Goal: Task Accomplishment & Management: Manage account settings

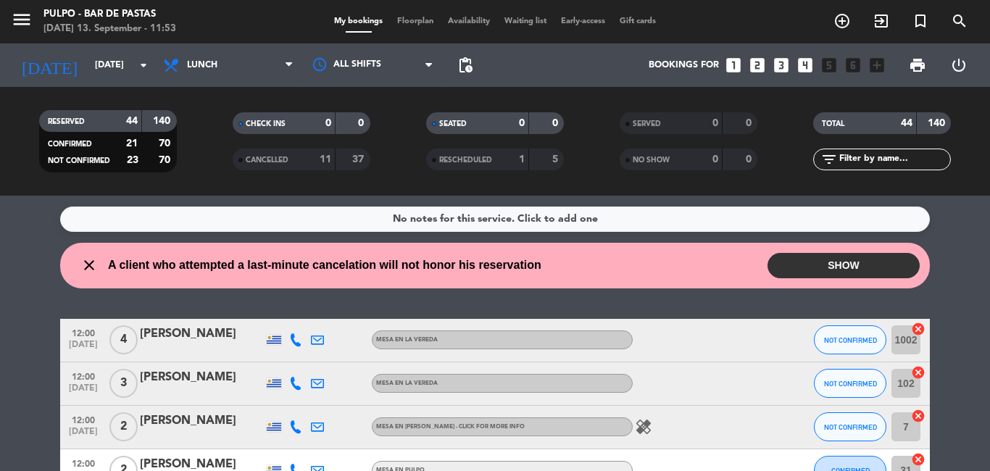
click at [818, 264] on button "SHOW" at bounding box center [843, 265] width 152 height 25
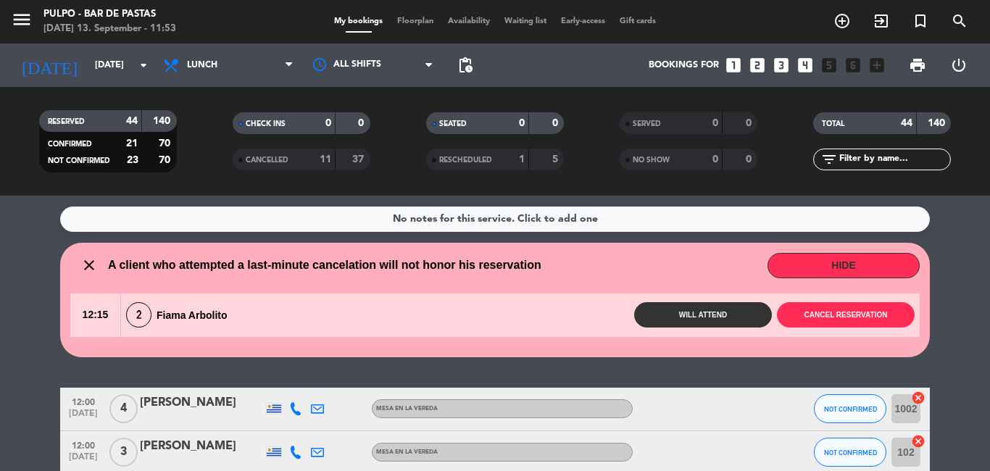
click at [141, 318] on span "2" at bounding box center [138, 314] width 25 height 25
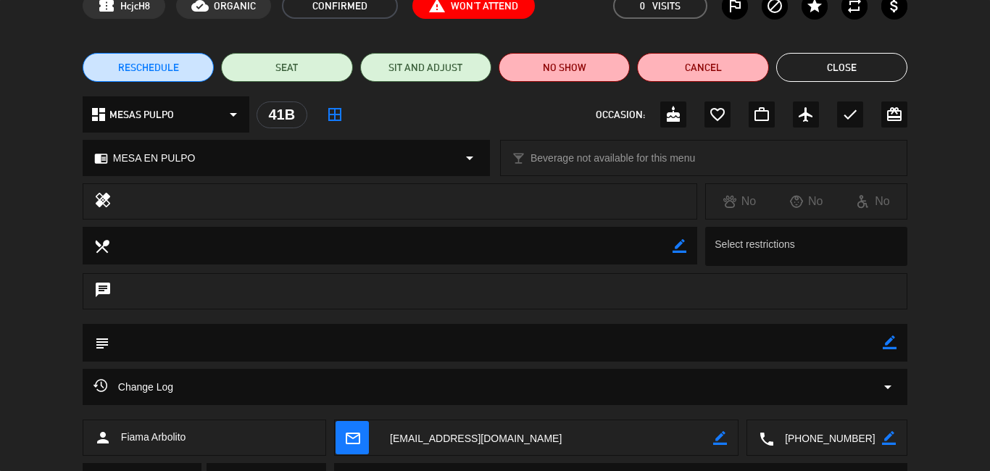
scroll to position [5, 0]
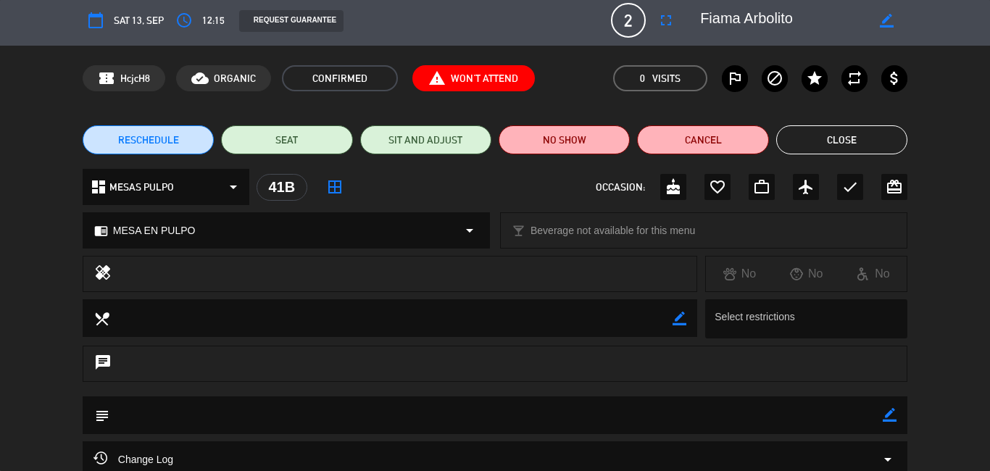
click at [862, 142] on button "Close" at bounding box center [841, 139] width 131 height 29
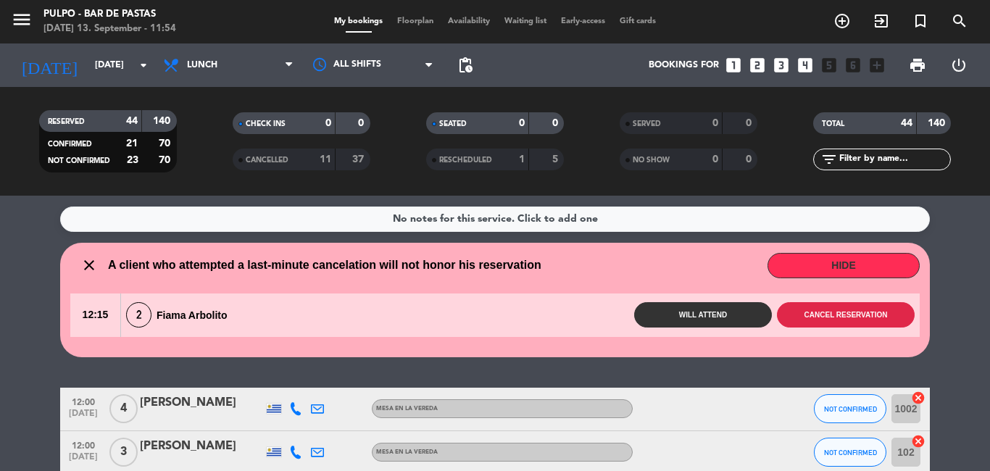
click at [875, 319] on button "Cancel reservation" at bounding box center [846, 314] width 138 height 25
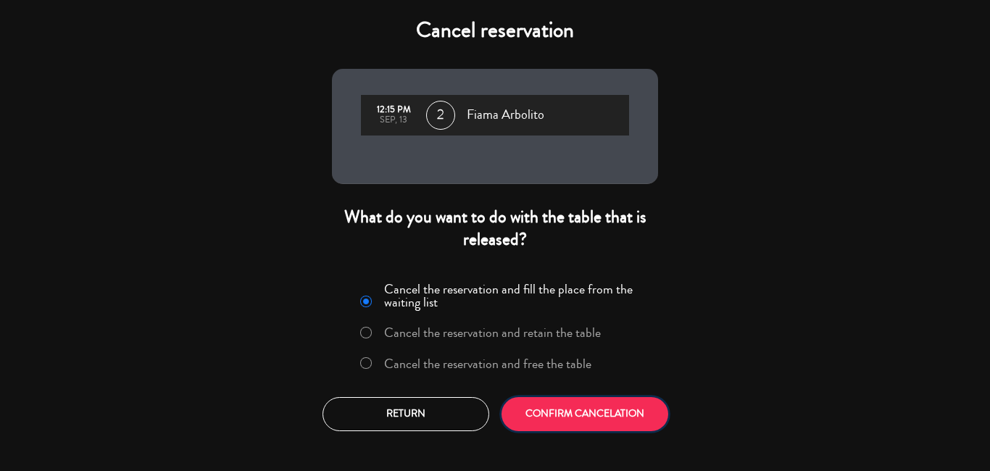
click at [532, 400] on button "CONFIRM CANCELATION" at bounding box center [584, 414] width 167 height 34
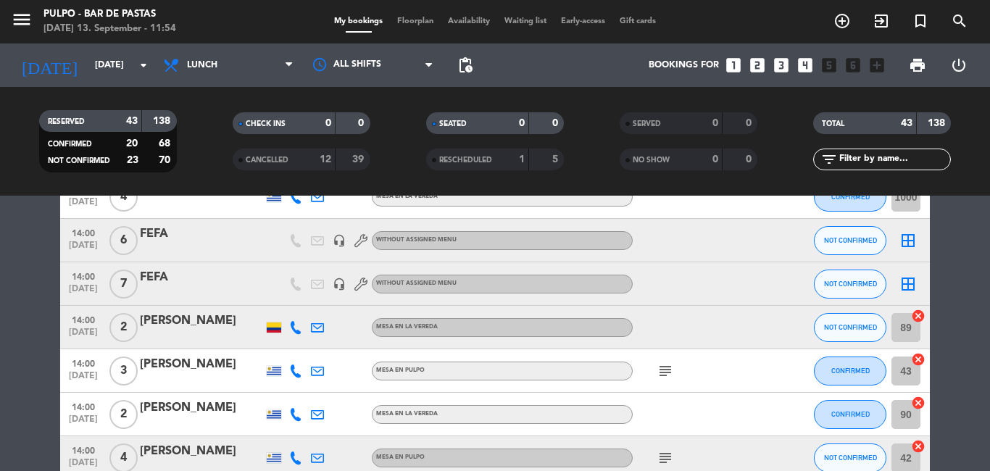
scroll to position [1142, 0]
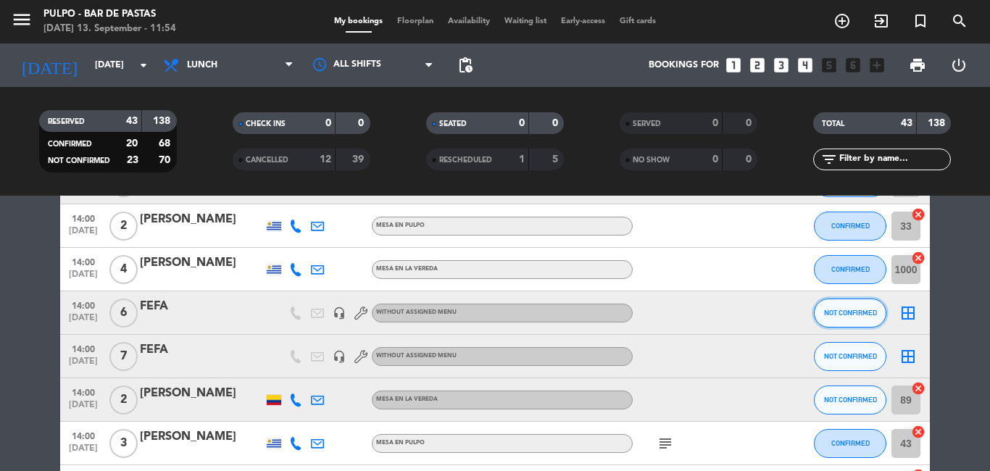
click at [856, 314] on span "NOT CONFIRMED" at bounding box center [850, 313] width 53 height 8
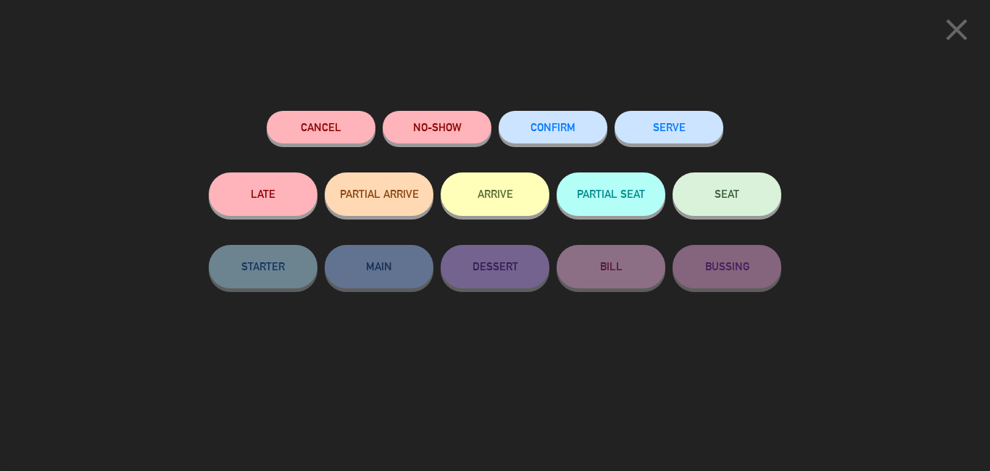
click at [916, 38] on div "close" at bounding box center [495, 27] width 990 height 54
click at [943, 26] on icon "close" at bounding box center [956, 30] width 36 height 36
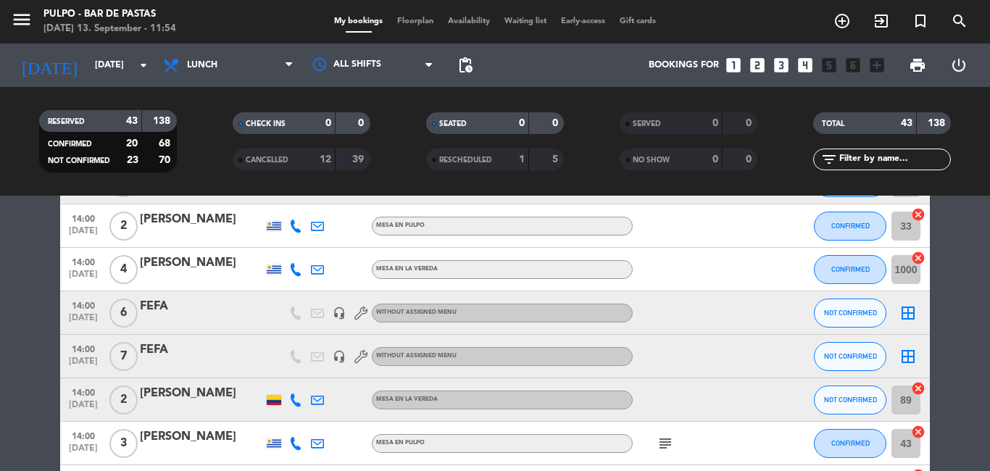
click at [220, 312] on div "FEFA" at bounding box center [201, 306] width 123 height 19
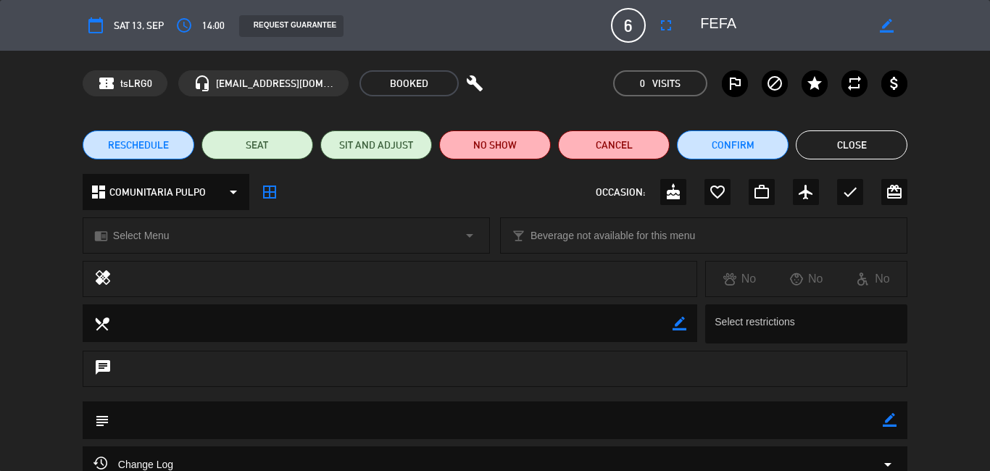
scroll to position [150, 0]
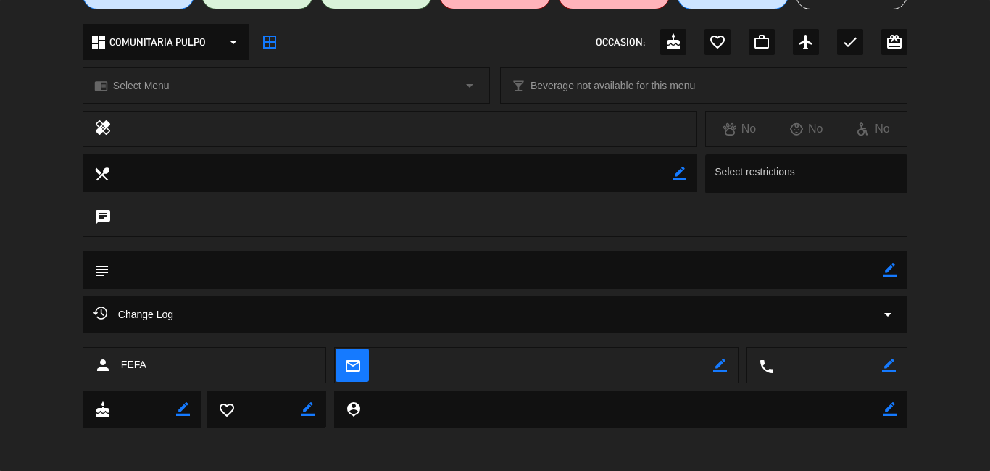
click at [917, 296] on div "Change Log arrow_drop_down" at bounding box center [495, 321] width 990 height 51
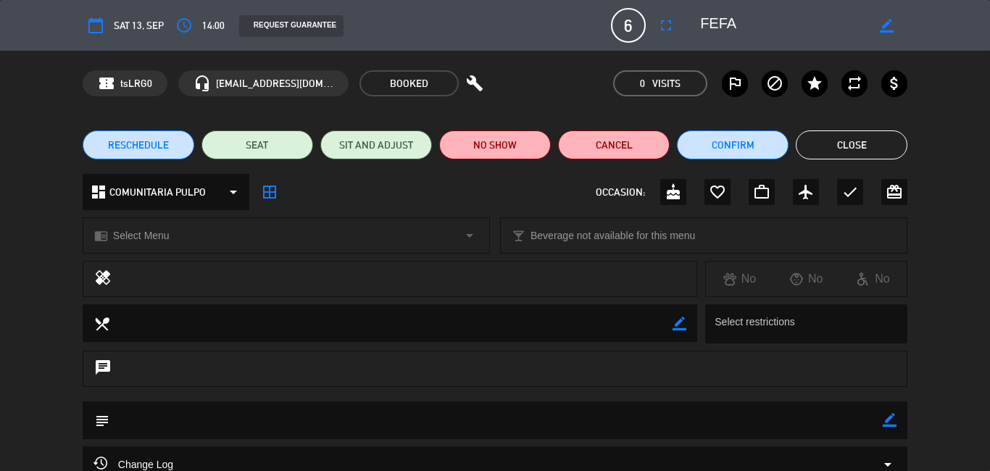
click at [885, 131] on button "Close" at bounding box center [852, 144] width 112 height 29
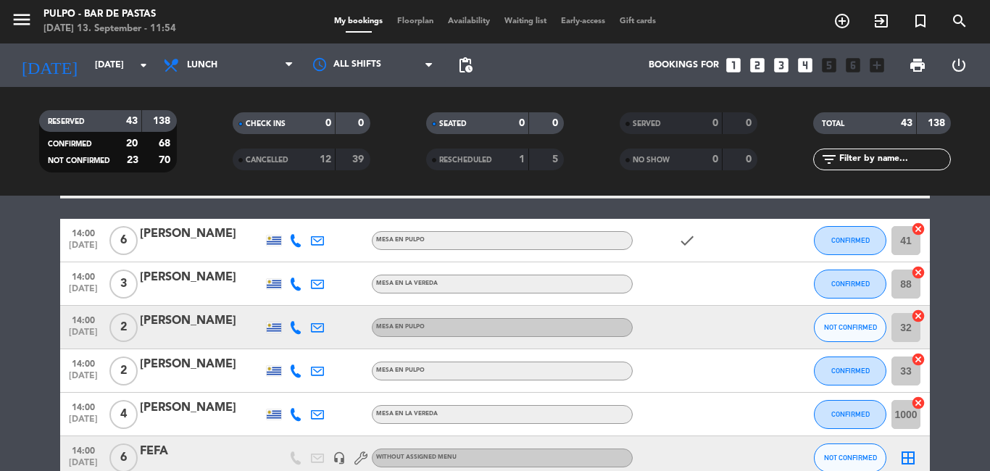
scroll to position [1214, 0]
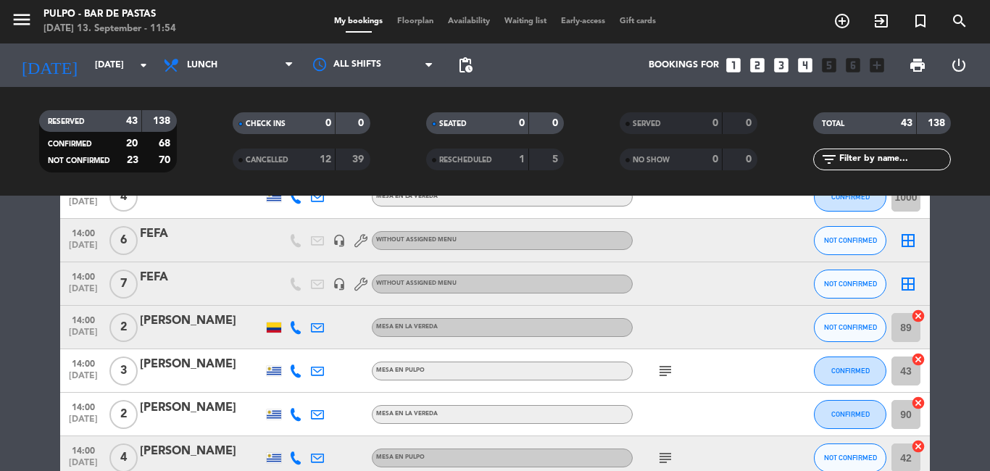
click at [154, 231] on div "FEFA" at bounding box center [201, 234] width 123 height 19
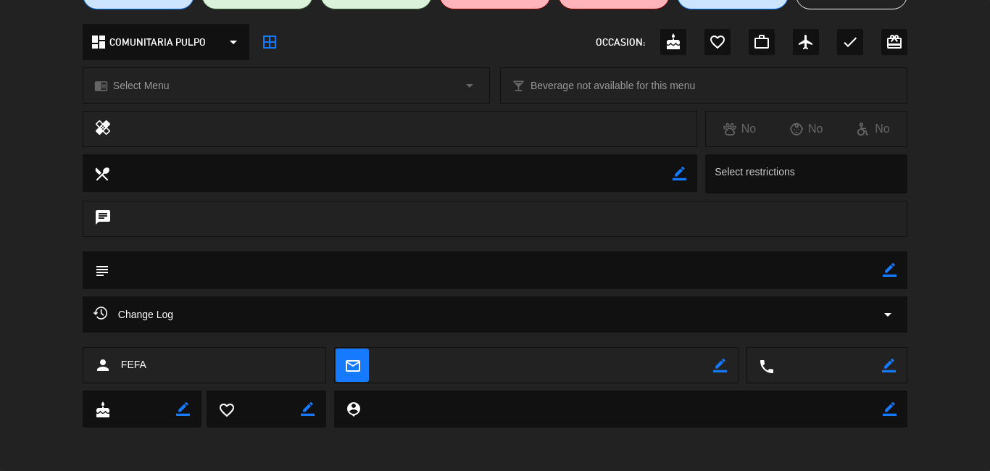
scroll to position [0, 0]
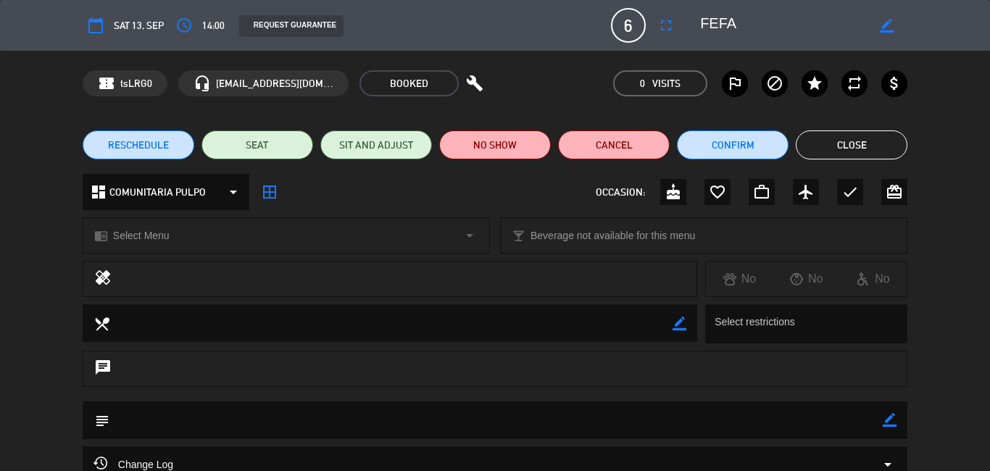
click at [228, 190] on icon "arrow_drop_down" at bounding box center [233, 191] width 17 height 17
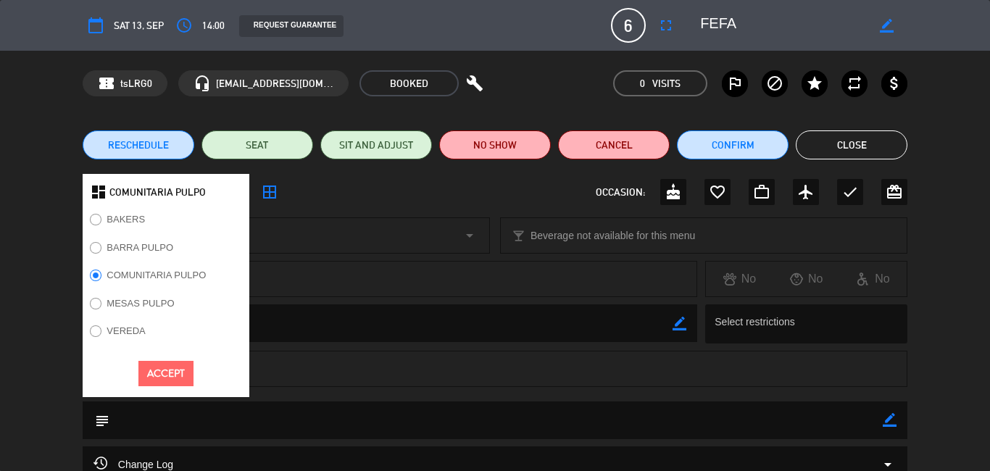
click at [318, 199] on div "dashboard COMUNITARIA PULPO BAKERS BARRA PULPO COMUNITARIA PULPO MESAS PULPO VE…" at bounding box center [495, 192] width 825 height 36
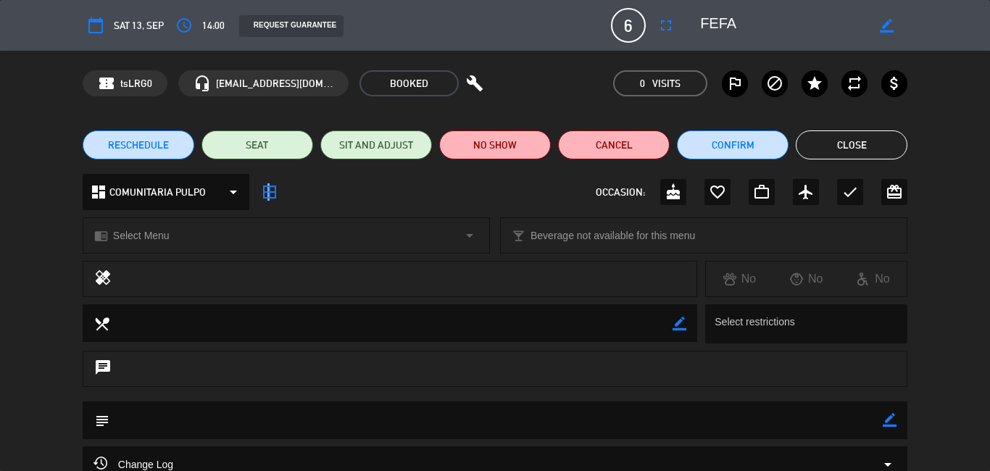
click at [266, 199] on icon "border_all" at bounding box center [269, 191] width 17 height 17
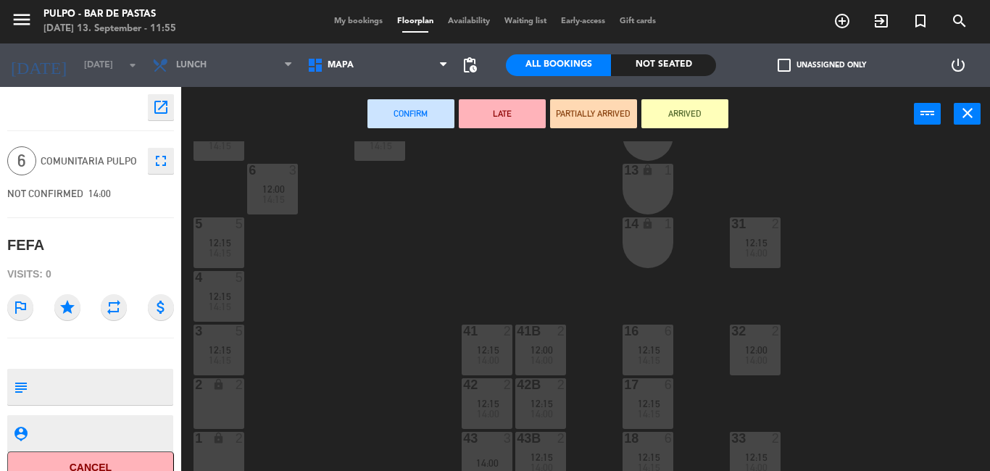
scroll to position [229, 0]
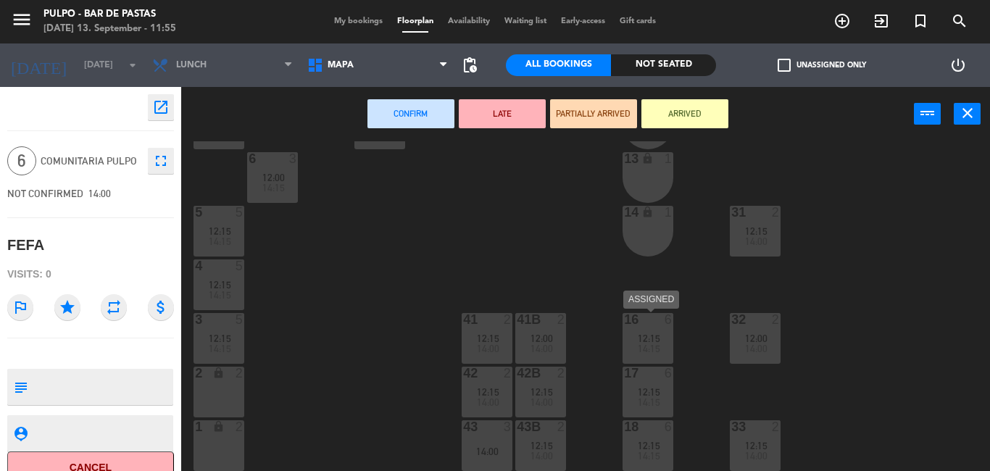
click at [649, 350] on span "14:15" at bounding box center [649, 349] width 22 height 12
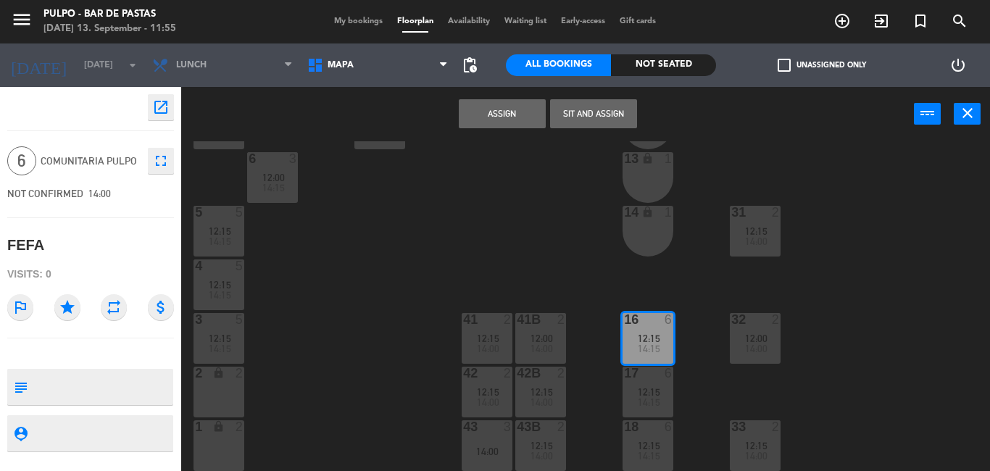
click at [649, 350] on span "14:15" at bounding box center [649, 349] width 22 height 12
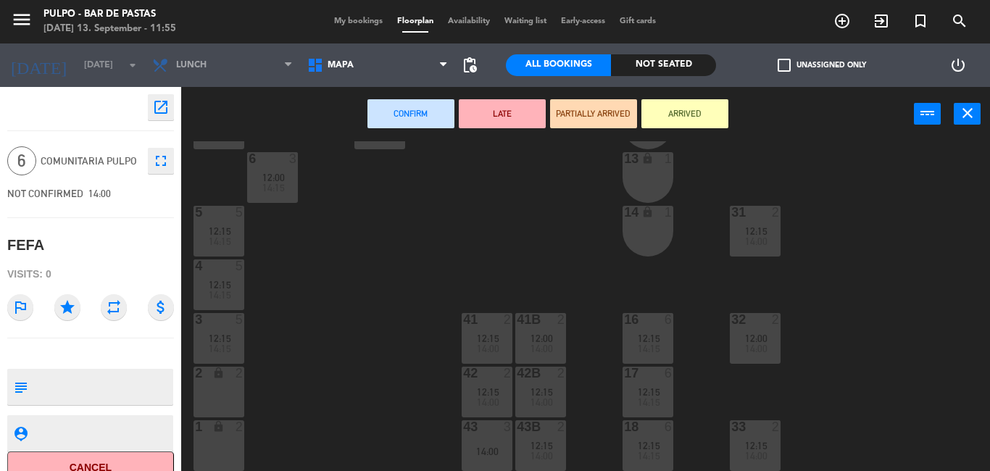
click at [647, 350] on span "14:15" at bounding box center [649, 349] width 22 height 12
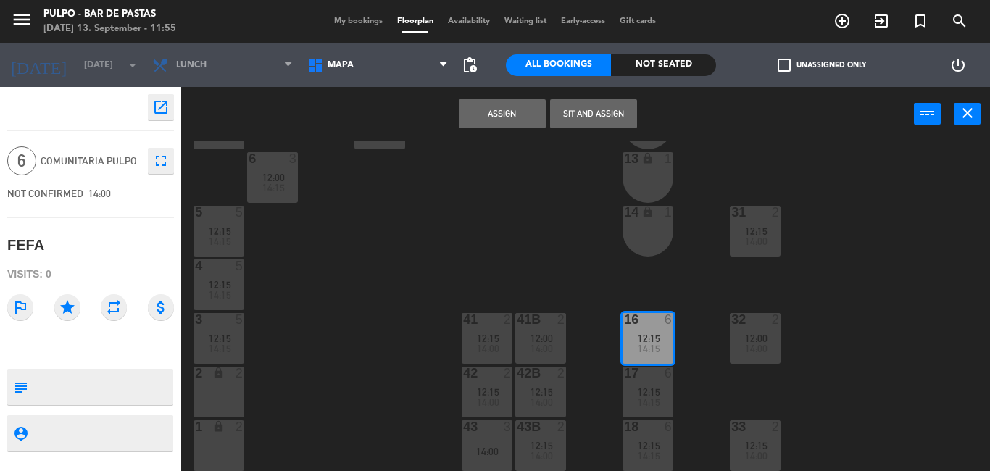
click at [647, 350] on span "14:15" at bounding box center [649, 349] width 22 height 12
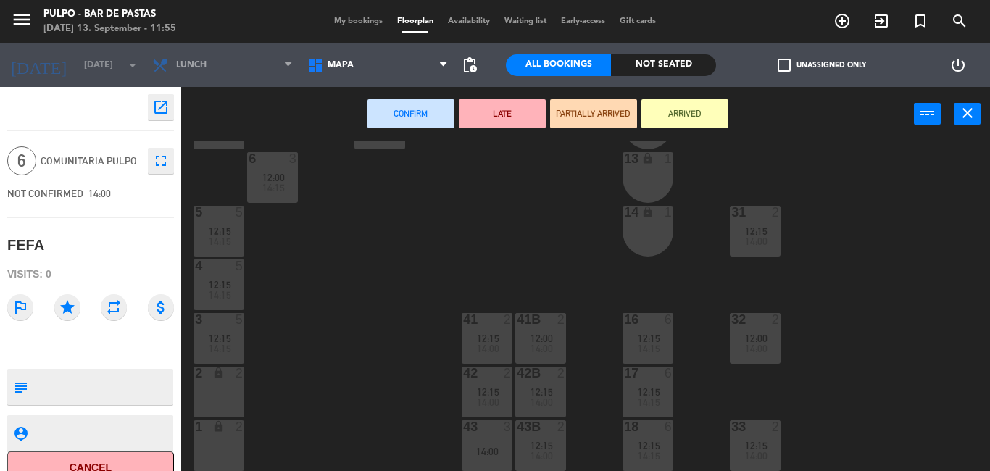
click at [651, 379] on div at bounding box center [647, 373] width 24 height 13
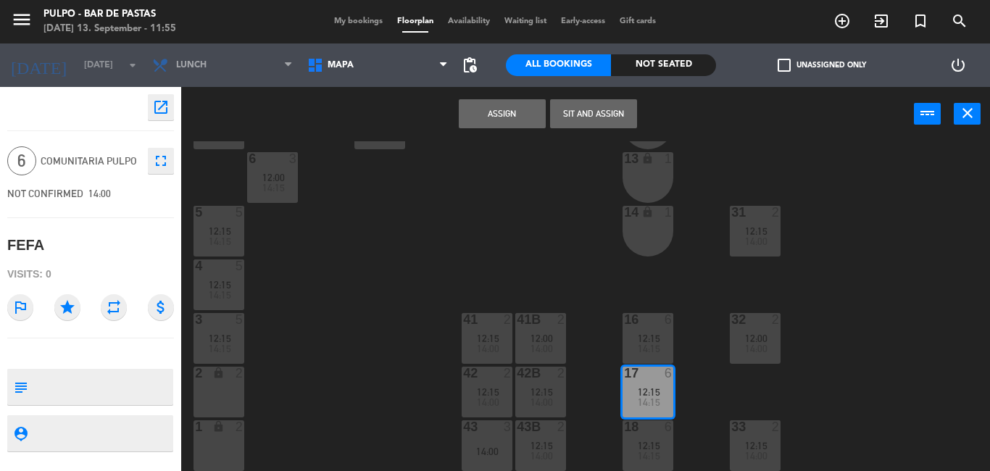
click at [651, 379] on div at bounding box center [647, 373] width 24 height 13
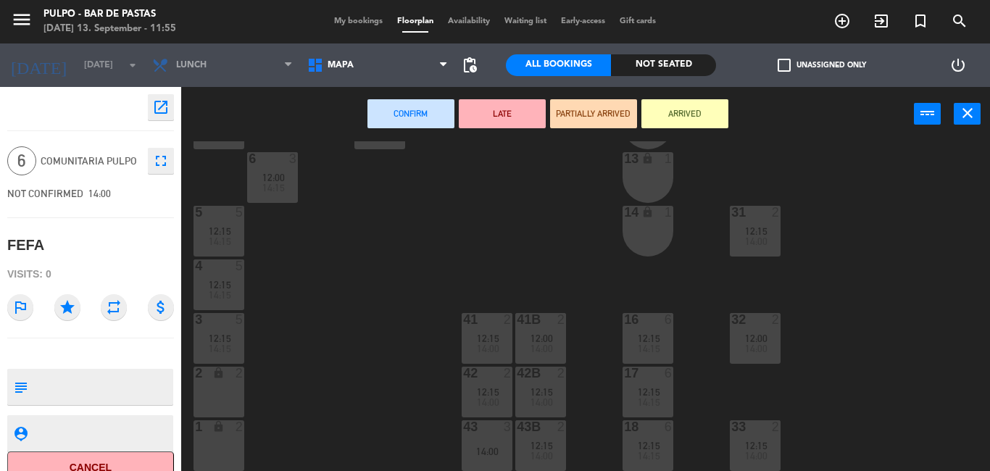
click at [649, 324] on div at bounding box center [647, 319] width 24 height 13
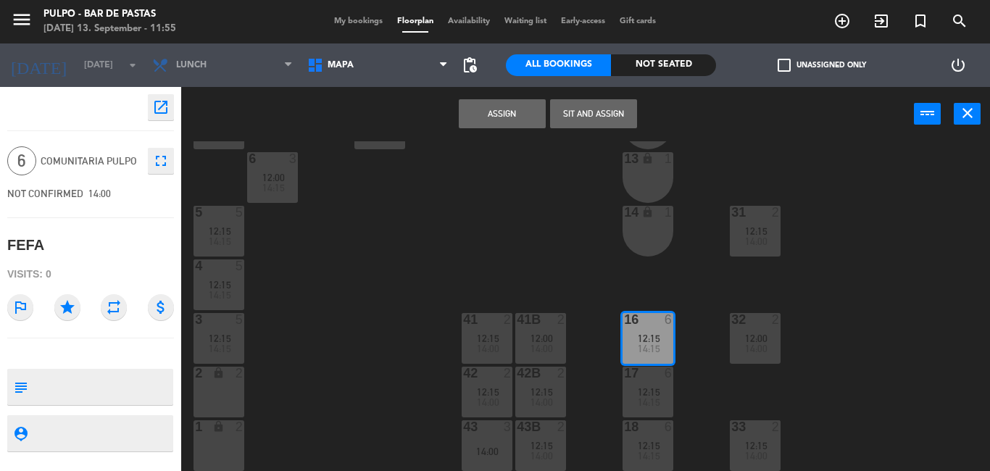
click at [649, 324] on div at bounding box center [647, 319] width 24 height 13
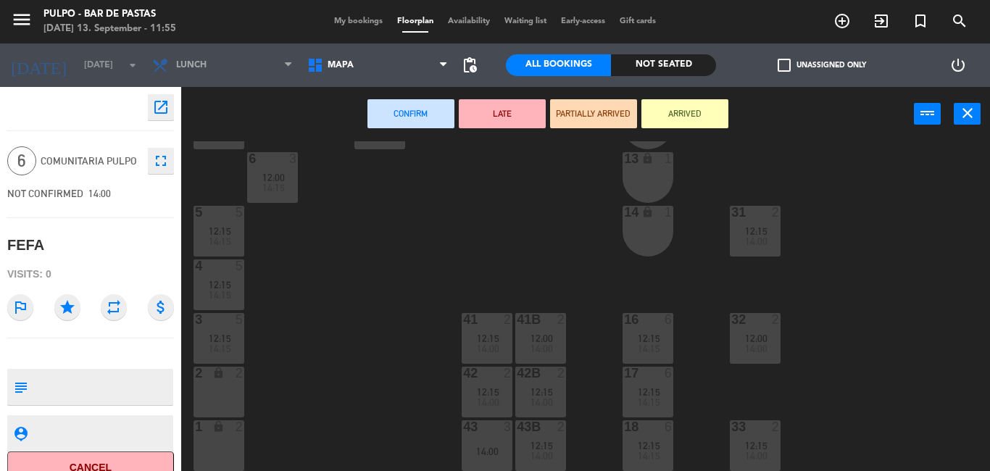
click at [671, 330] on div "16 6 12:15 14:15" at bounding box center [647, 338] width 51 height 51
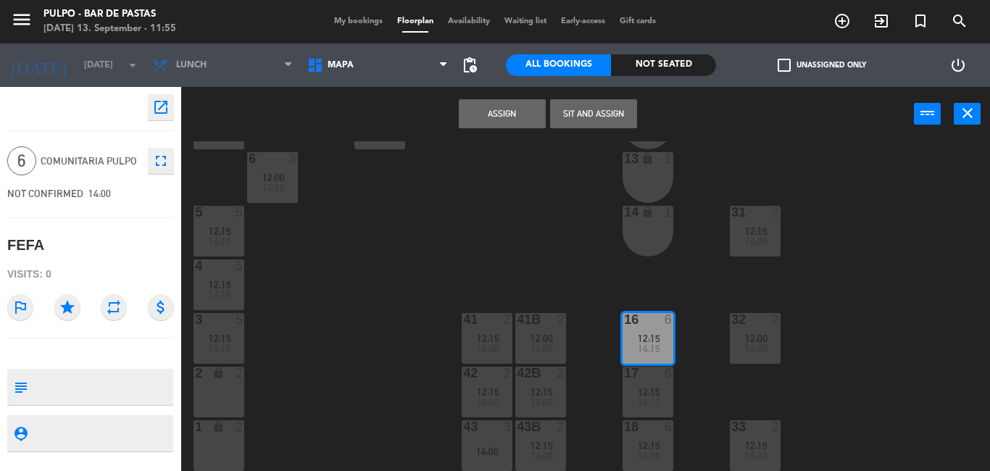
click at [667, 360] on div "16 6 12:15 14:15" at bounding box center [647, 338] width 51 height 51
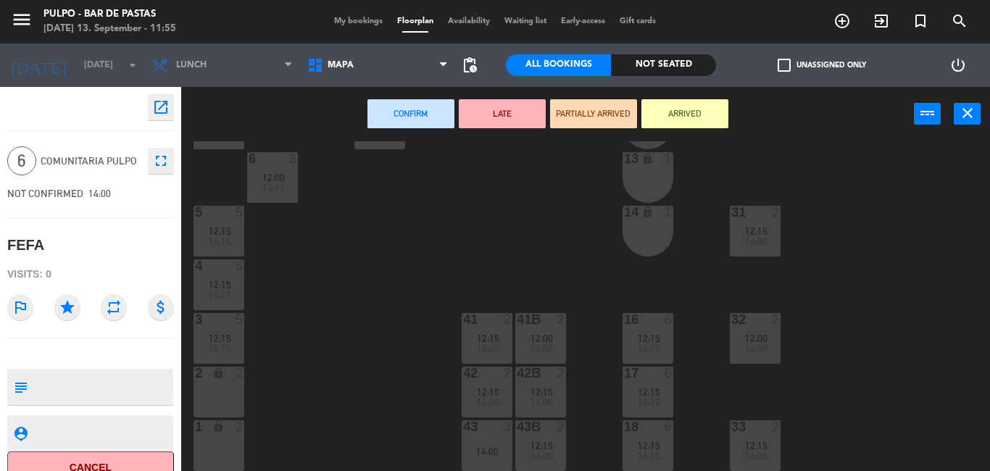
click at [660, 375] on div "6" at bounding box center [672, 373] width 24 height 13
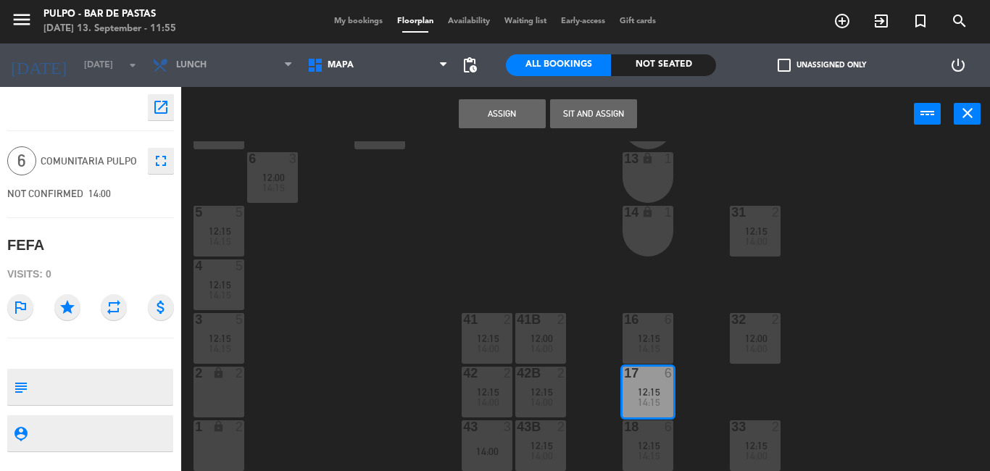
click at [665, 389] on div "12:15" at bounding box center [647, 392] width 51 height 10
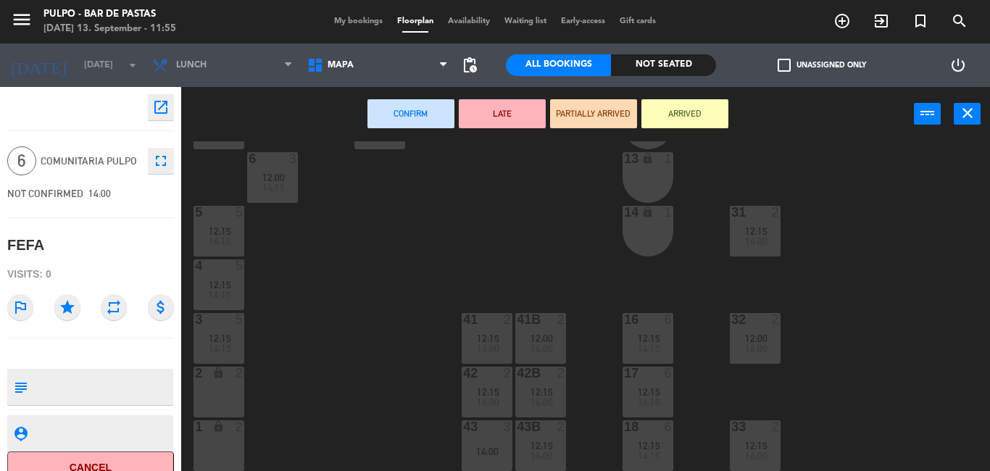
click at [973, 125] on div "Confirm LATE PARTIALLY ARRIVED ARRIVED power_input close" at bounding box center [585, 114] width 809 height 55
click at [969, 114] on icon "close" at bounding box center [967, 112] width 17 height 17
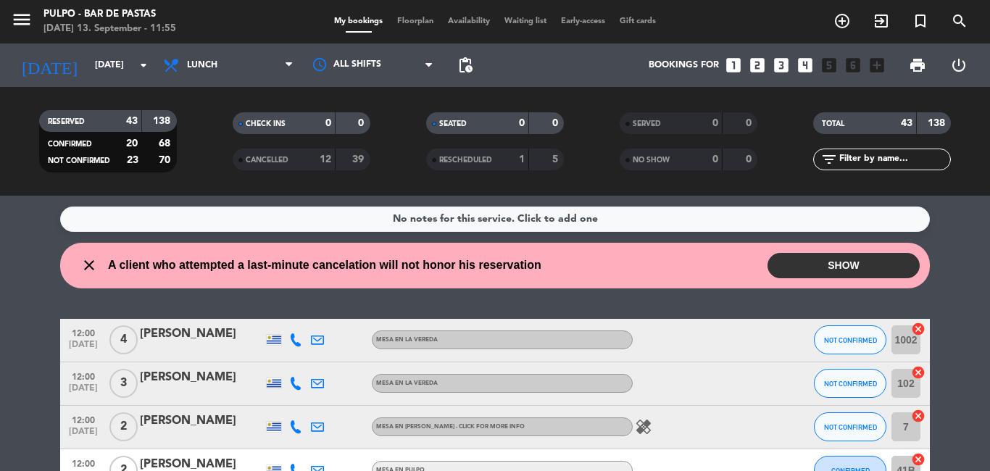
click at [874, 266] on button "SHOW" at bounding box center [843, 265] width 152 height 25
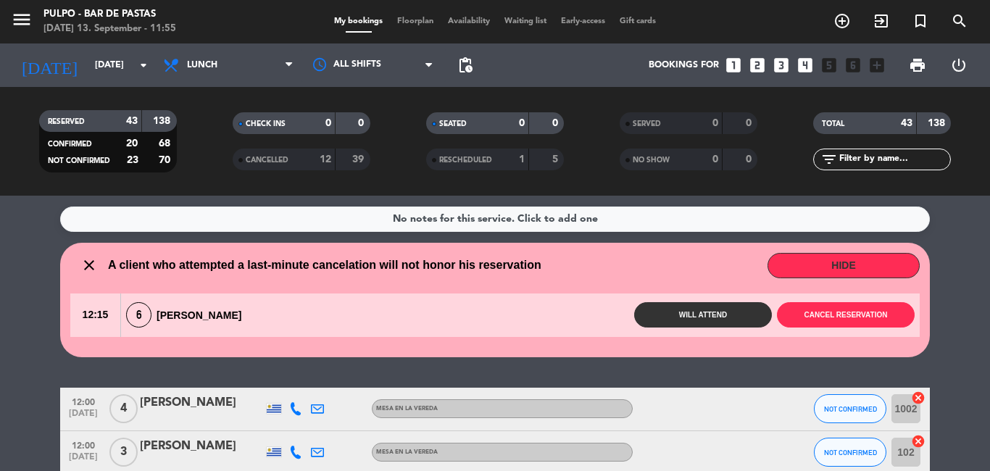
click at [508, 312] on div "Will attend Cancel reservation" at bounding box center [586, 314] width 665 height 25
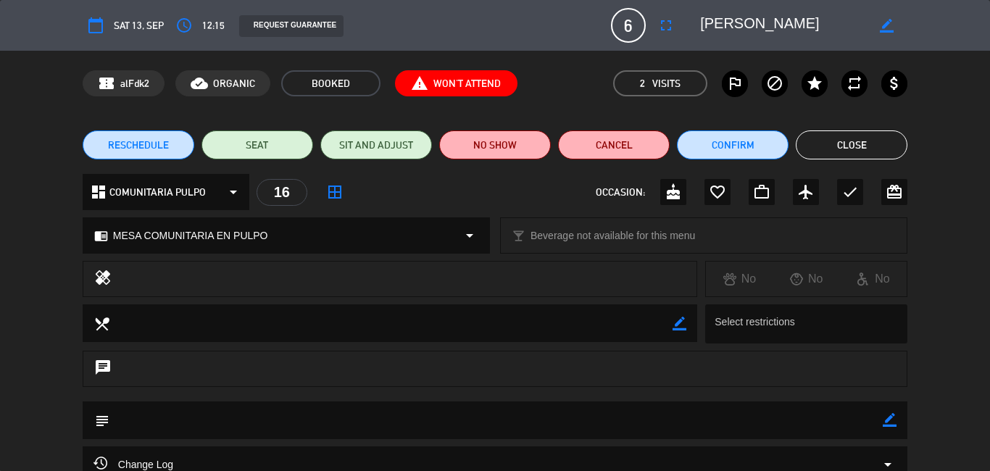
click at [621, 7] on div "calendar_today Sat 13, Sep access_time 12:15 REQUEST GUARANTEE 6 [PERSON_NAME] …" at bounding box center [495, 25] width 990 height 51
click at [628, 21] on span "6" at bounding box center [628, 25] width 35 height 35
click at [824, 136] on button "Close" at bounding box center [852, 144] width 112 height 29
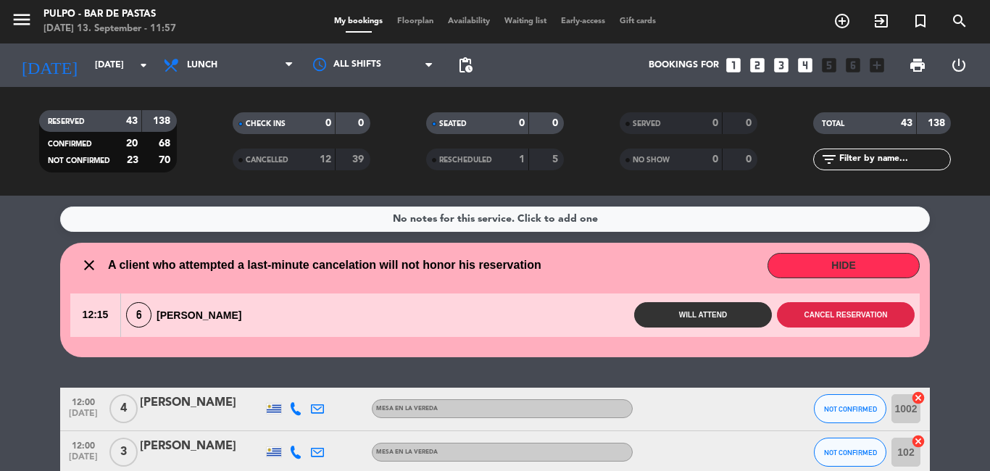
click at [811, 304] on button "Cancel reservation" at bounding box center [846, 314] width 138 height 25
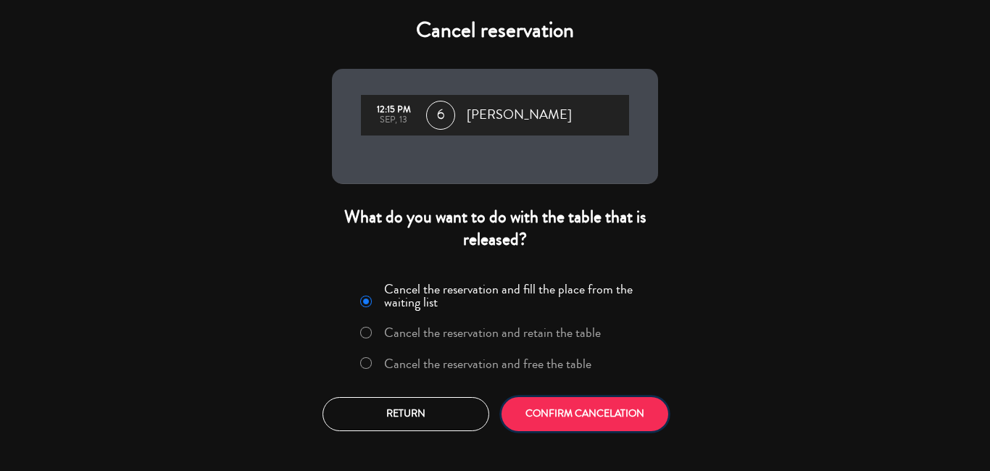
click at [543, 408] on button "CONFIRM CANCELATION" at bounding box center [584, 414] width 167 height 34
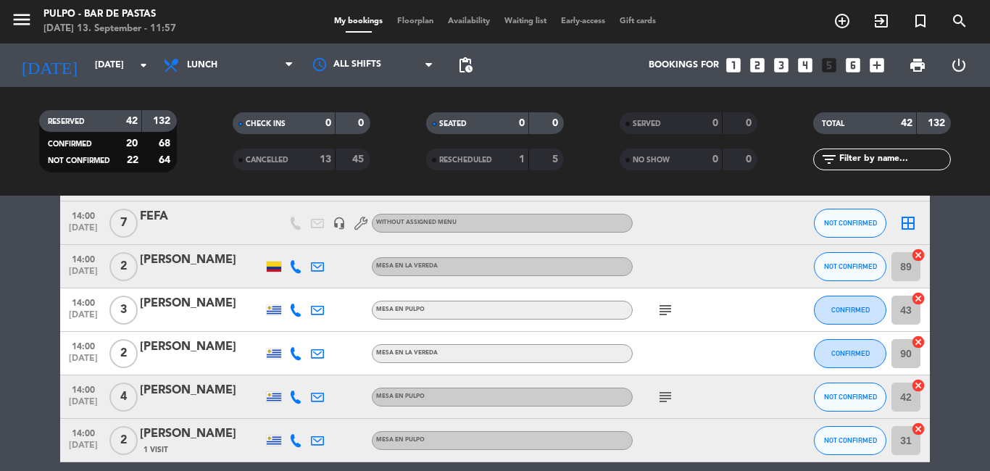
scroll to position [1087, 0]
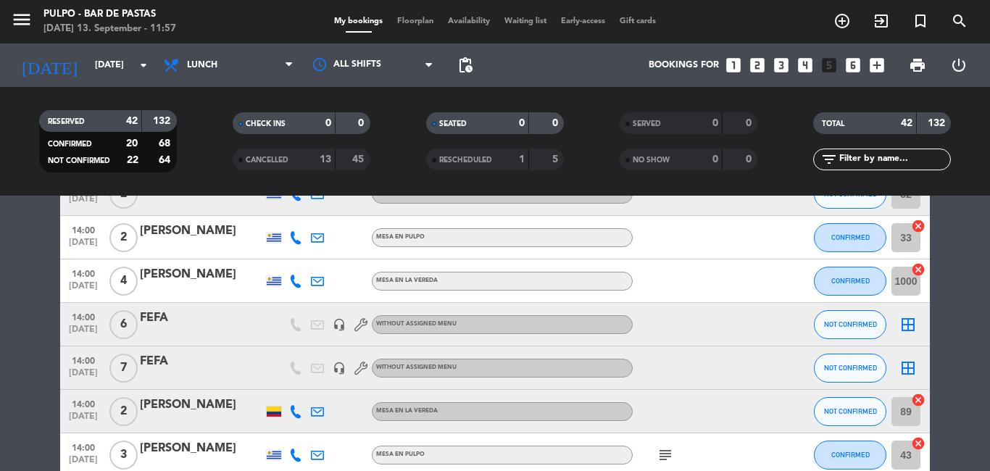
click at [145, 320] on div "FEFA" at bounding box center [201, 318] width 123 height 19
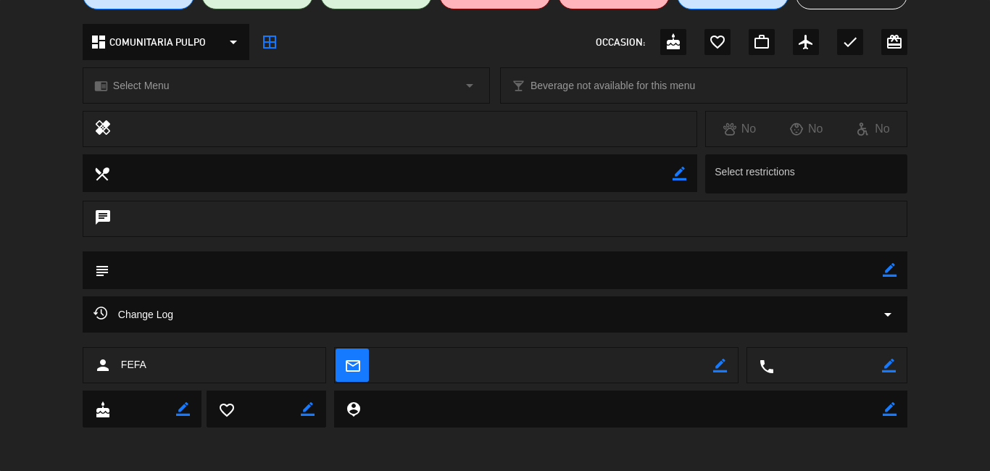
scroll to position [0, 0]
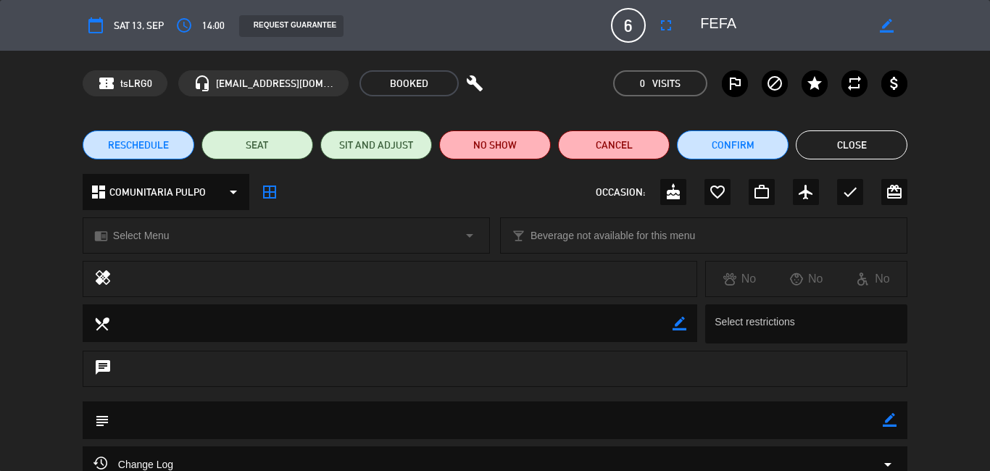
click at [831, 149] on button "Close" at bounding box center [852, 144] width 112 height 29
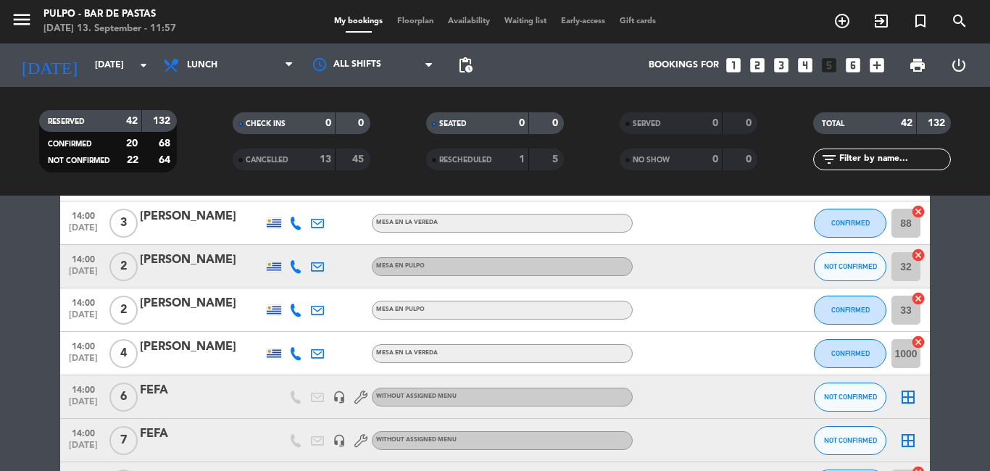
scroll to position [1087, 0]
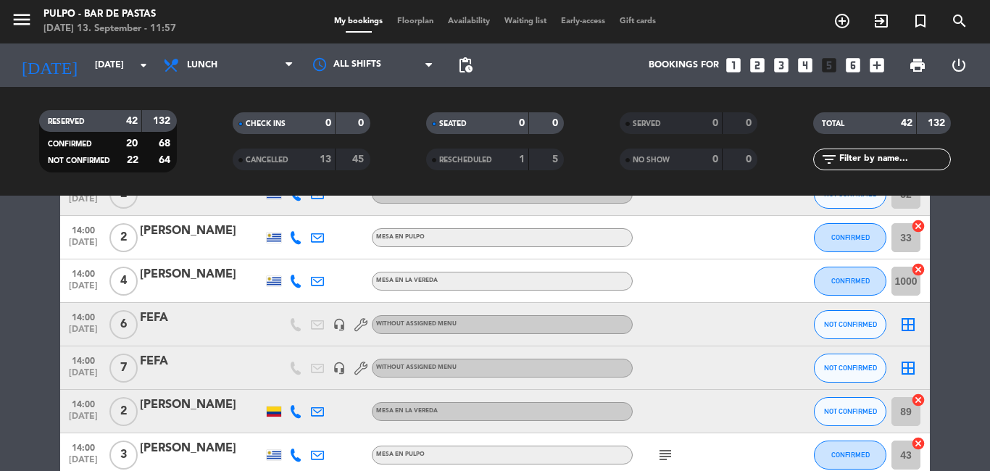
click at [336, 370] on icon "headset_mic" at bounding box center [339, 368] width 13 height 13
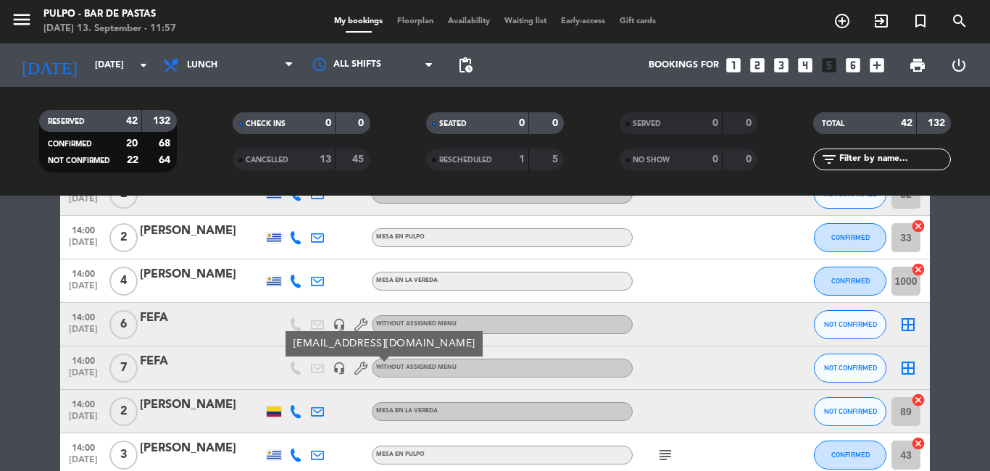
click at [271, 366] on div at bounding box center [274, 367] width 22 height 43
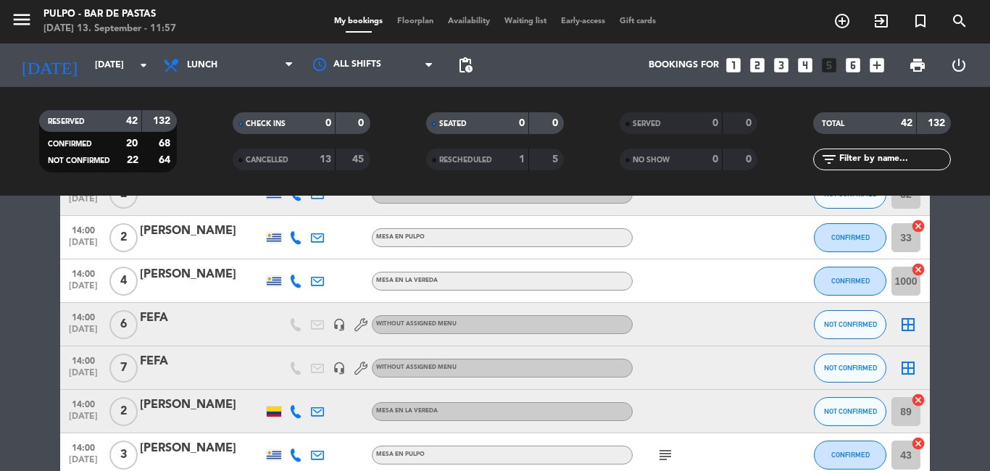
click at [333, 328] on icon "headset_mic" at bounding box center [339, 324] width 13 height 13
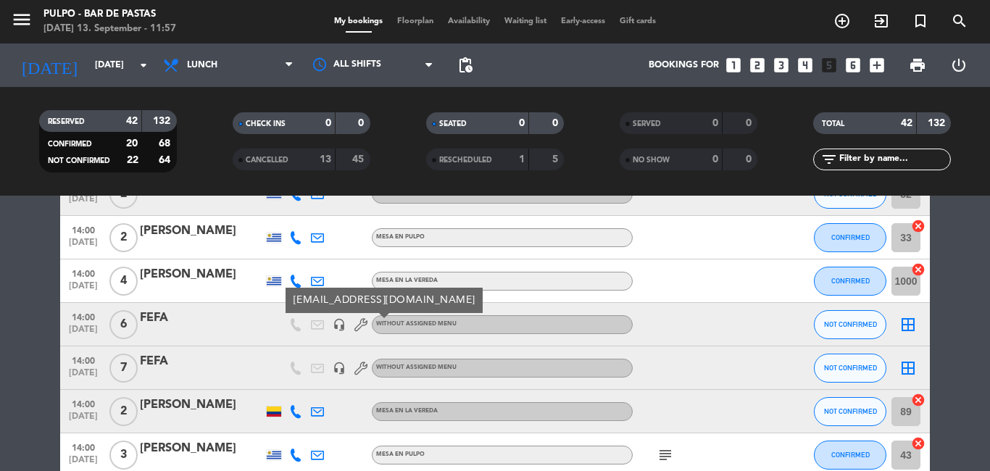
click at [241, 325] on div "FEFA" at bounding box center [201, 318] width 123 height 19
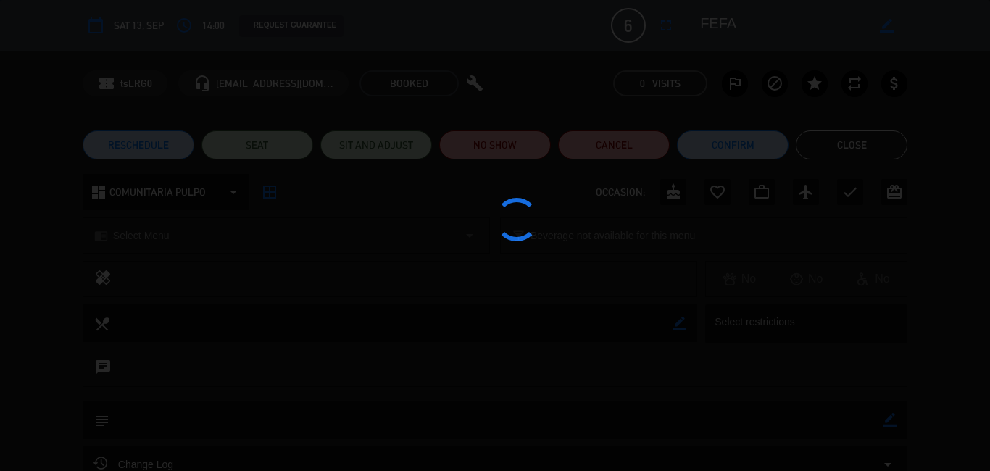
click at [241, 325] on div at bounding box center [495, 235] width 990 height 471
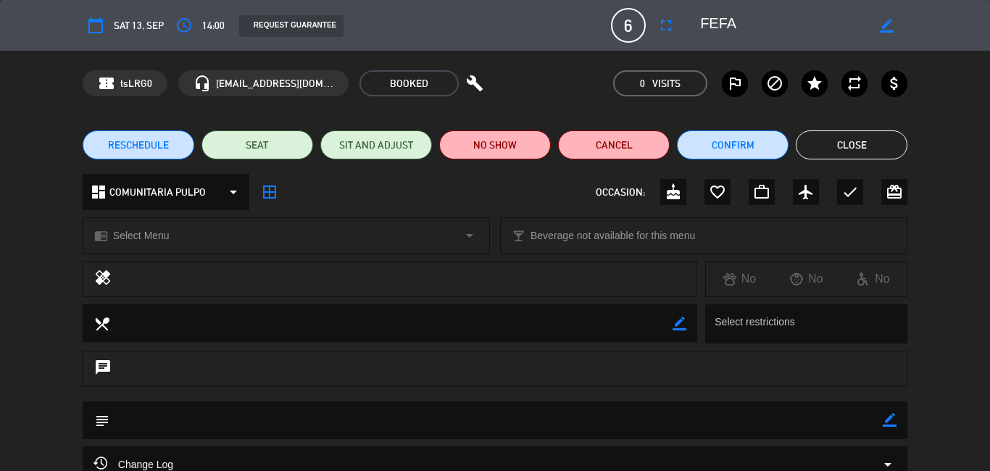
click at [851, 159] on button "Close" at bounding box center [852, 144] width 112 height 29
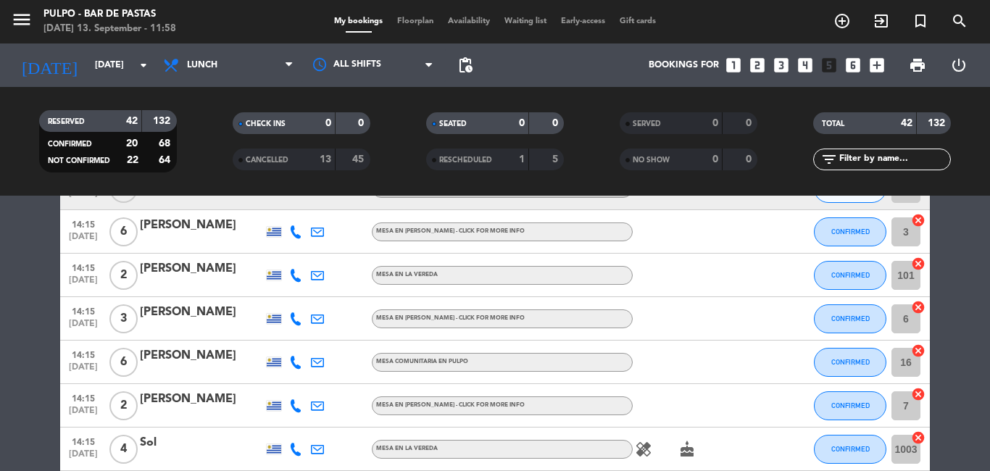
scroll to position [1606, 0]
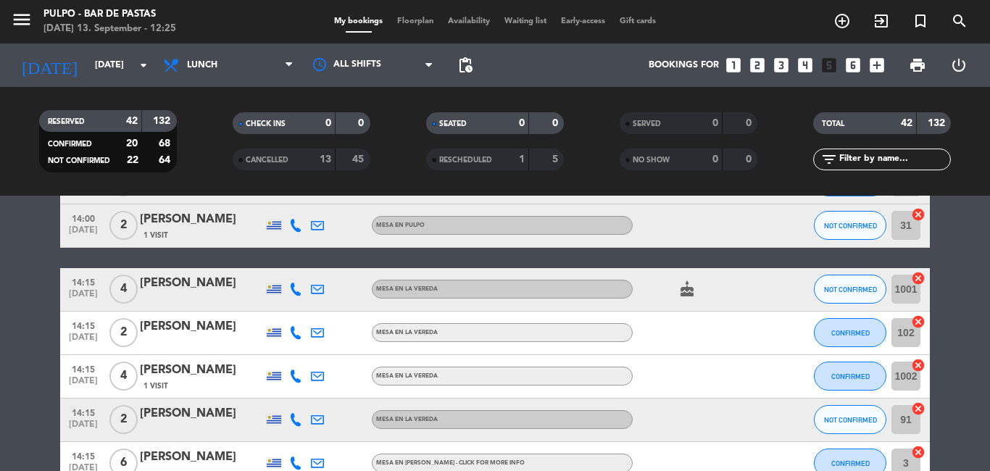
scroll to position [1768, 0]
